Goal: Task Accomplishment & Management: Complete application form

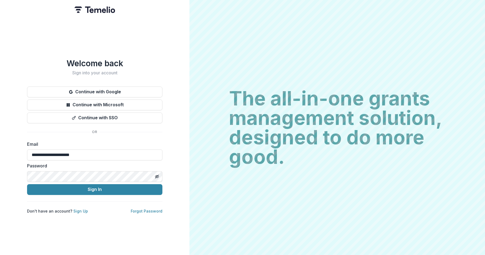
type input "**********"
click at [27, 184] on button "Sign In" at bounding box center [94, 189] width 135 height 11
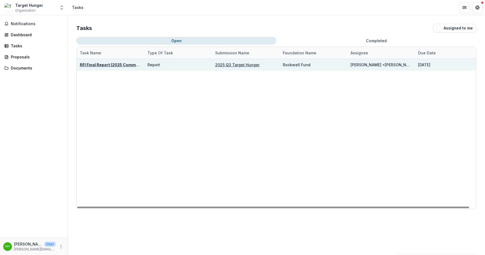
click at [236, 64] on u "2025 Q3 Target Hunger" at bounding box center [237, 65] width 44 height 5
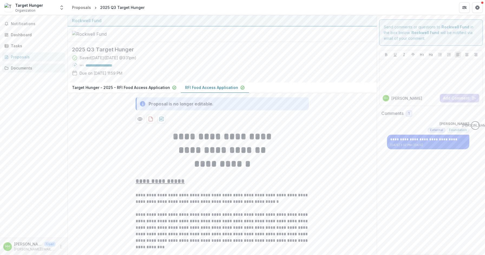
click at [15, 68] on div "Documents" at bounding box center [36, 68] width 50 height 6
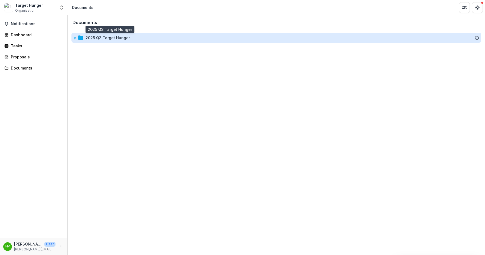
click at [100, 37] on div "2025 Q3 Target Hunger" at bounding box center [108, 38] width 44 height 6
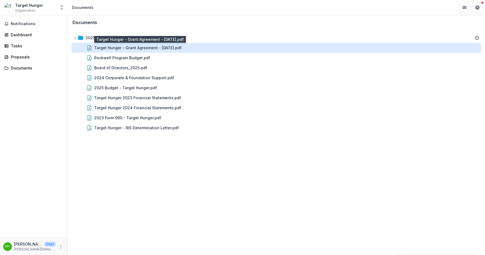
click at [169, 50] on div "Target Hunger - Grant Agreement - [DATE].pdf" at bounding box center [137, 48] width 87 height 6
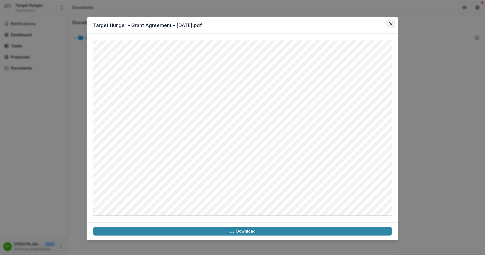
click at [390, 24] on icon "Close" at bounding box center [390, 23] width 3 height 3
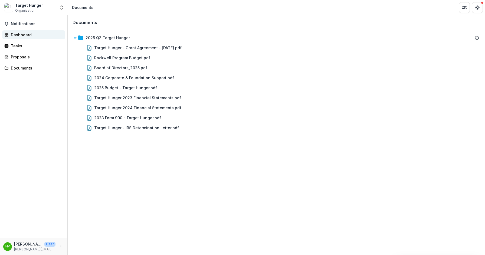
click at [16, 35] on div "Dashboard" at bounding box center [36, 35] width 50 height 6
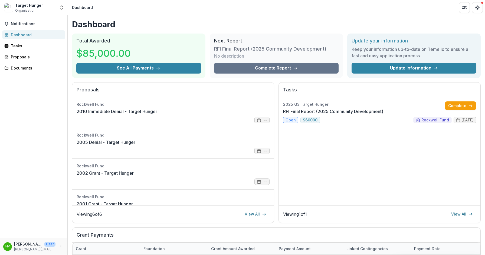
click at [250, 50] on h3 "RFI Final Report (2025 Community Development)" at bounding box center [270, 49] width 112 height 6
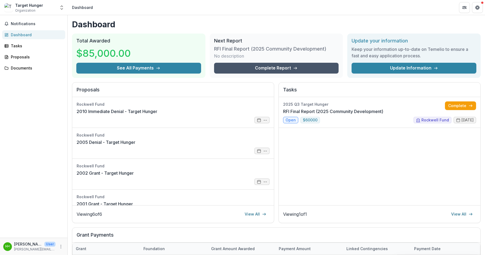
click at [264, 68] on link "Complete Report" at bounding box center [276, 68] width 125 height 11
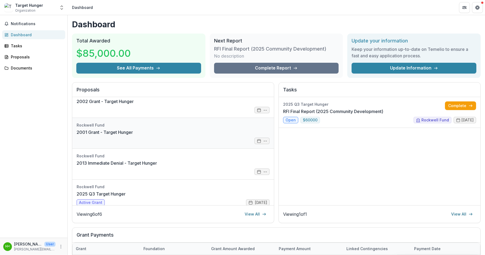
scroll to position [77, 0]
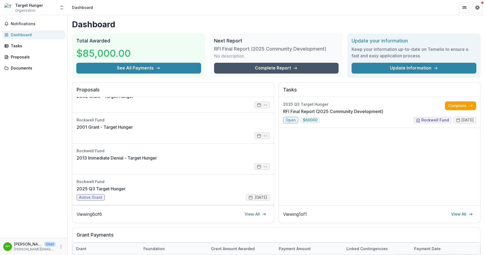
click at [278, 70] on link "Complete Report" at bounding box center [276, 68] width 125 height 11
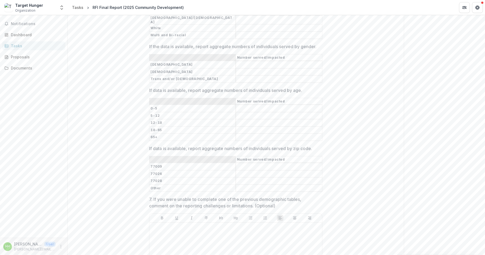
scroll to position [1310, 0]
